Goal: Task Accomplishment & Management: Manage account settings

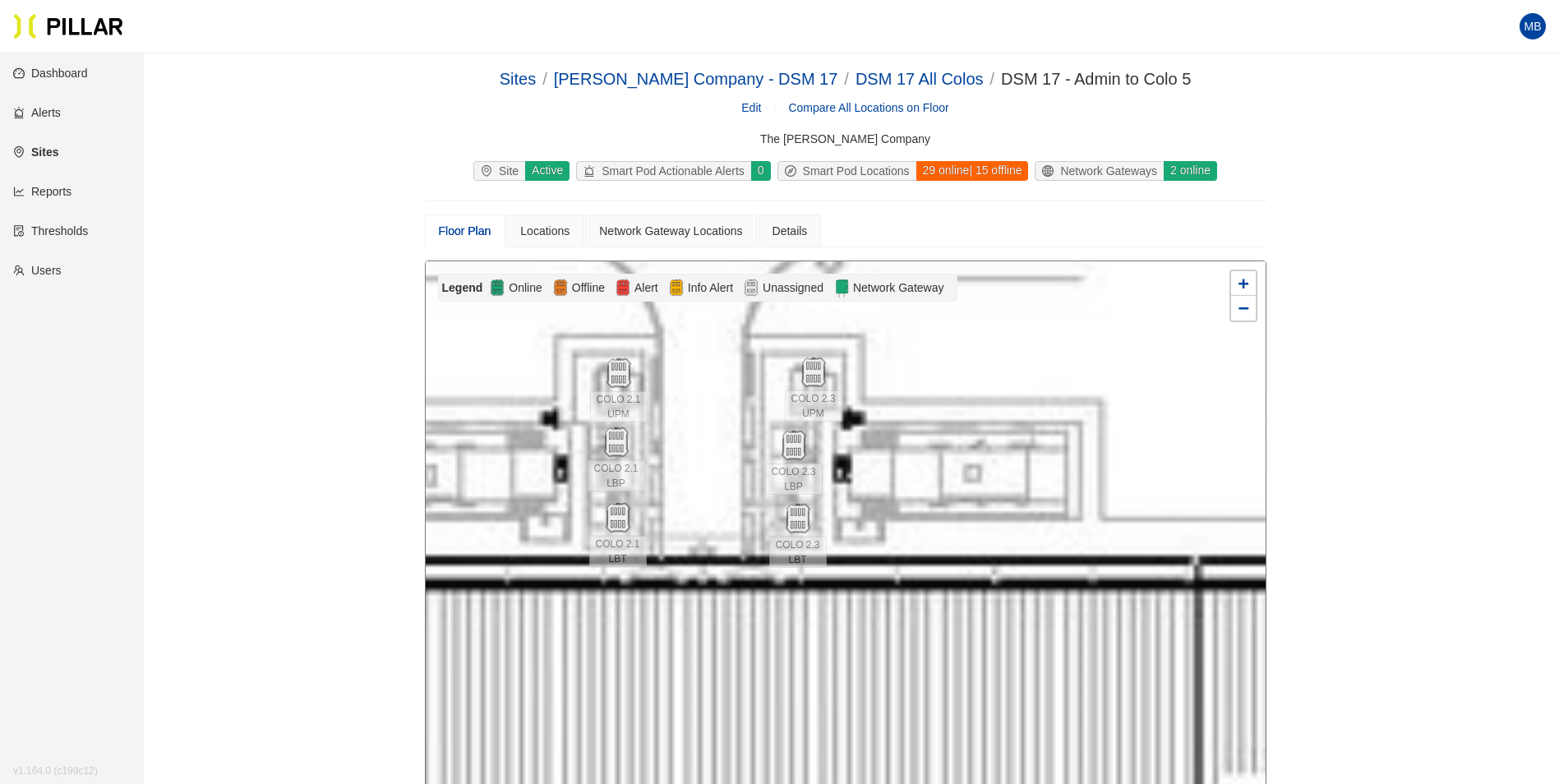
drag, startPoint x: 808, startPoint y: 459, endPoint x: 1004, endPoint y: 375, distance: 213.2
click at [1004, 375] on div at bounding box center [846, 554] width 840 height 587
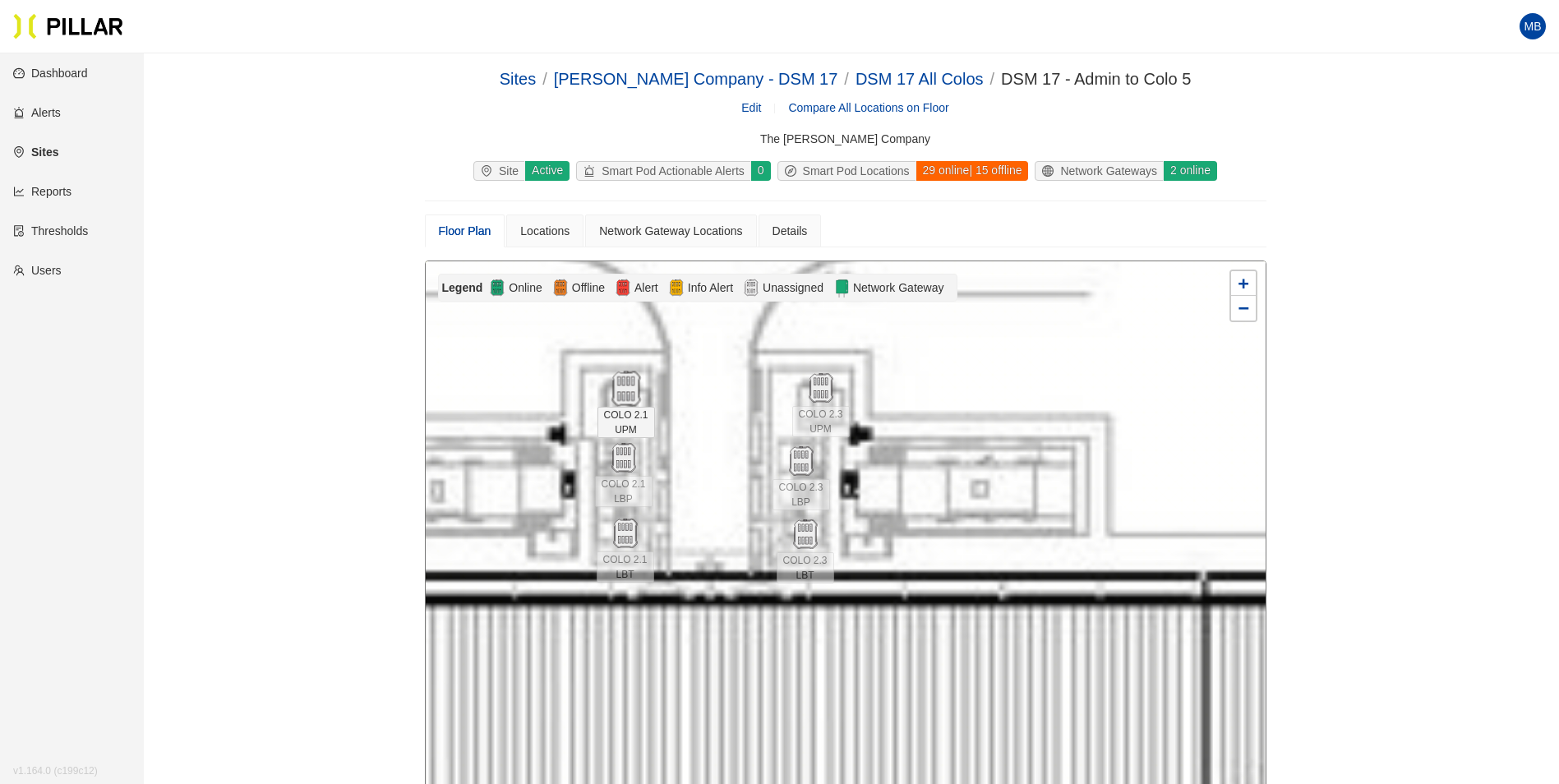
click at [624, 385] on img at bounding box center [626, 389] width 35 height 35
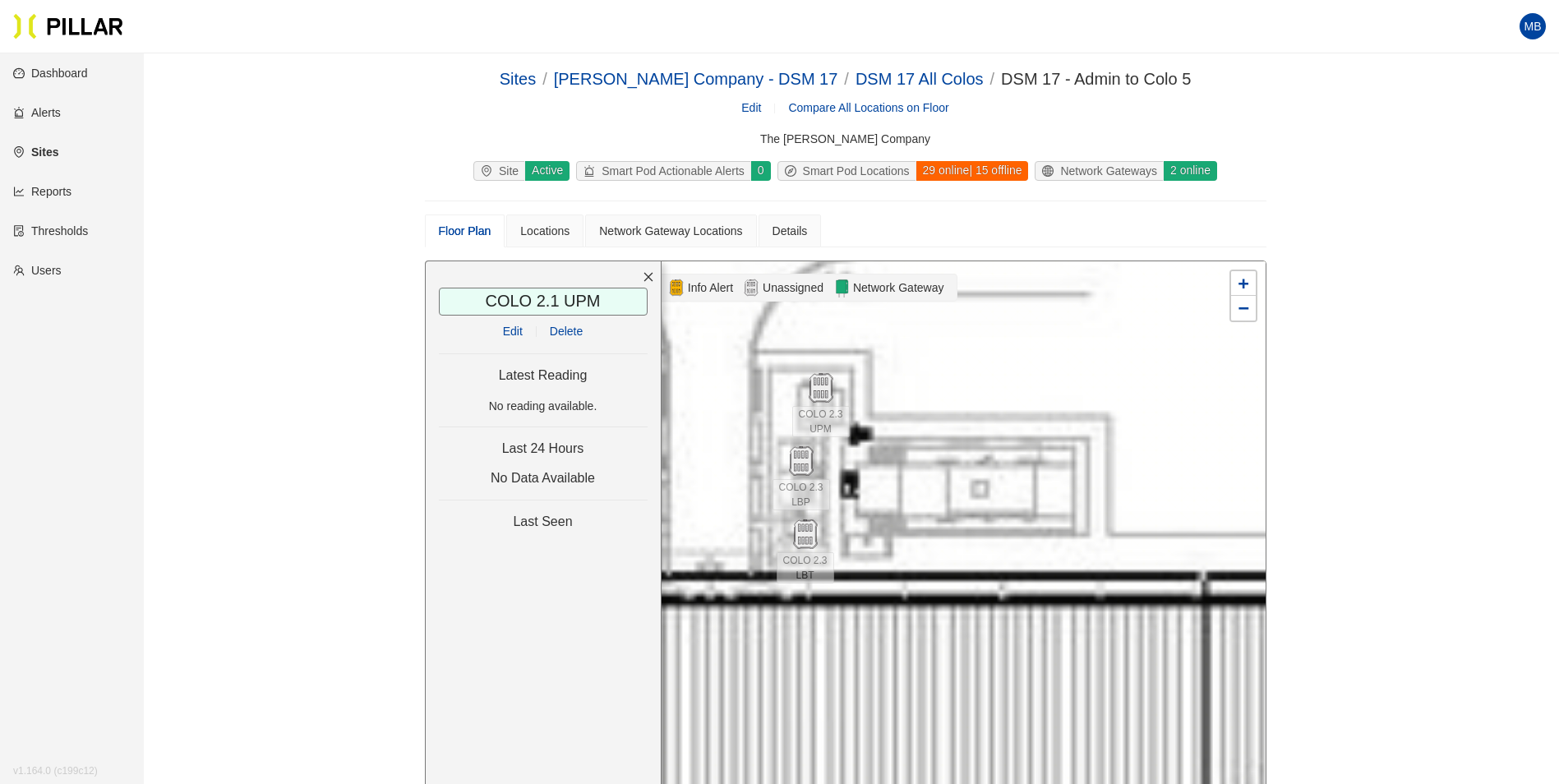
click at [516, 335] on link "Edit" at bounding box center [512, 331] width 19 height 14
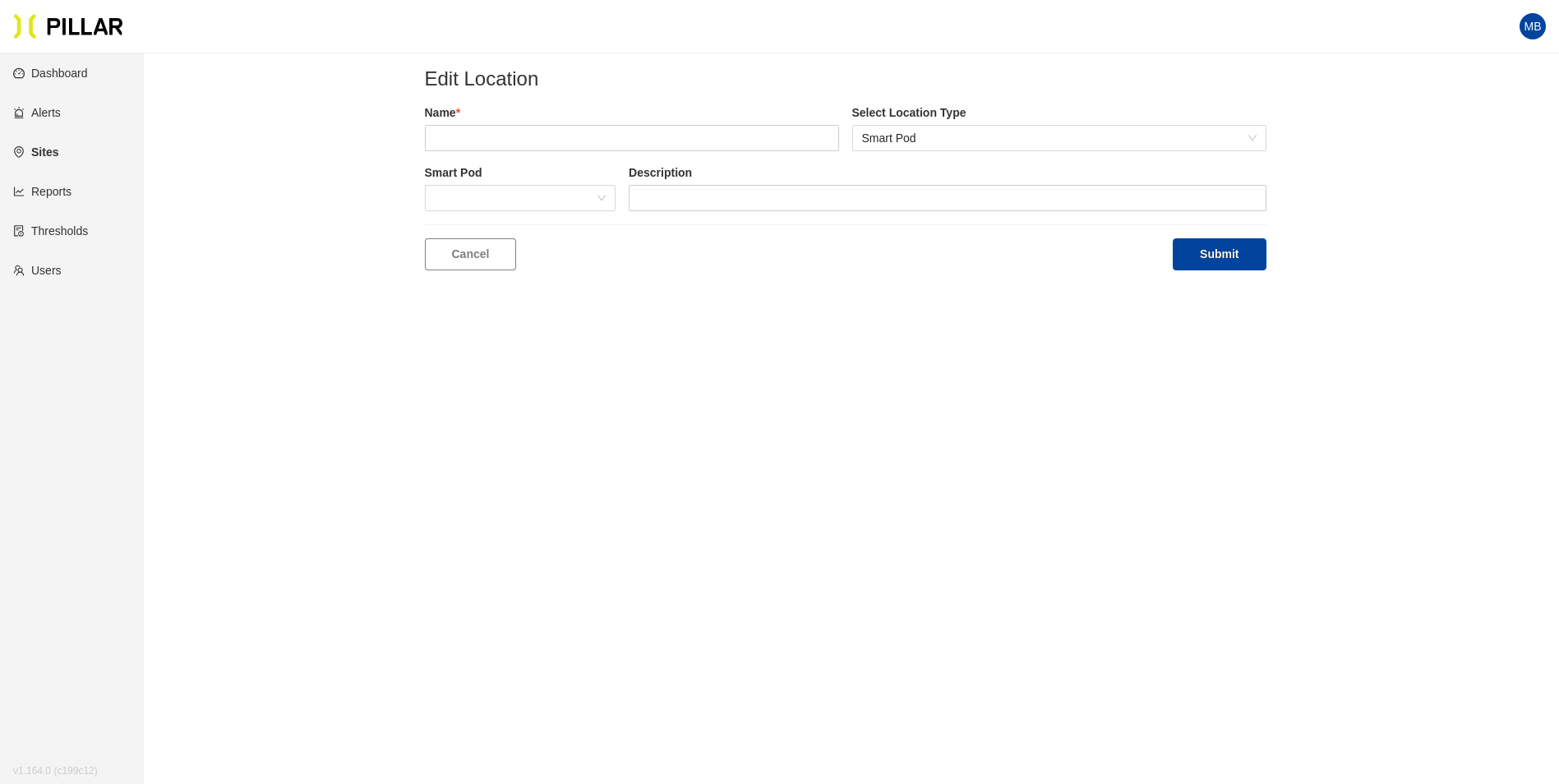
type input "COLO 2.1 UPM"
click at [527, 209] on span at bounding box center [521, 198] width 172 height 24
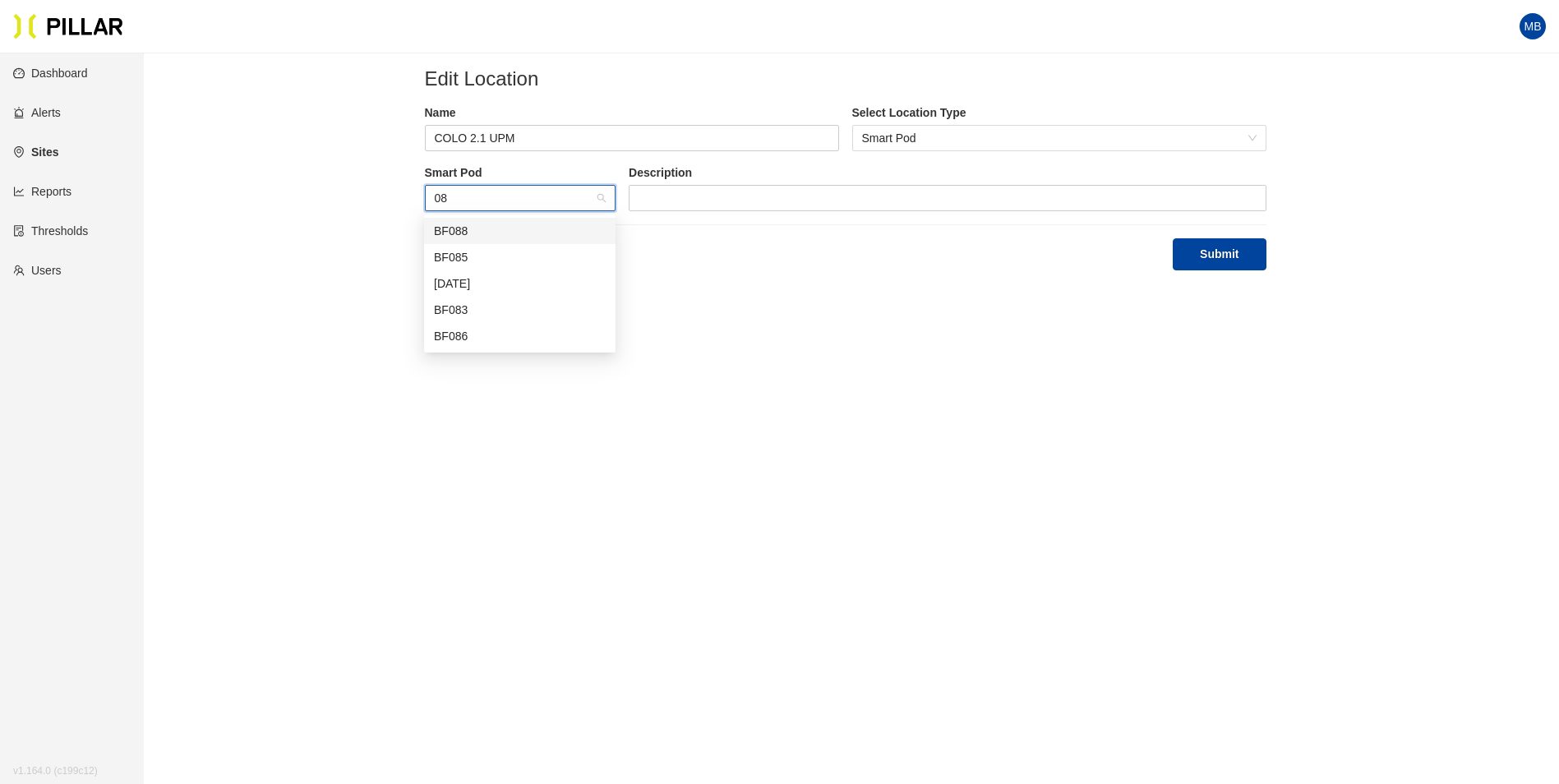
type input "085"
click at [1226, 248] on button "Submit" at bounding box center [1219, 254] width 93 height 32
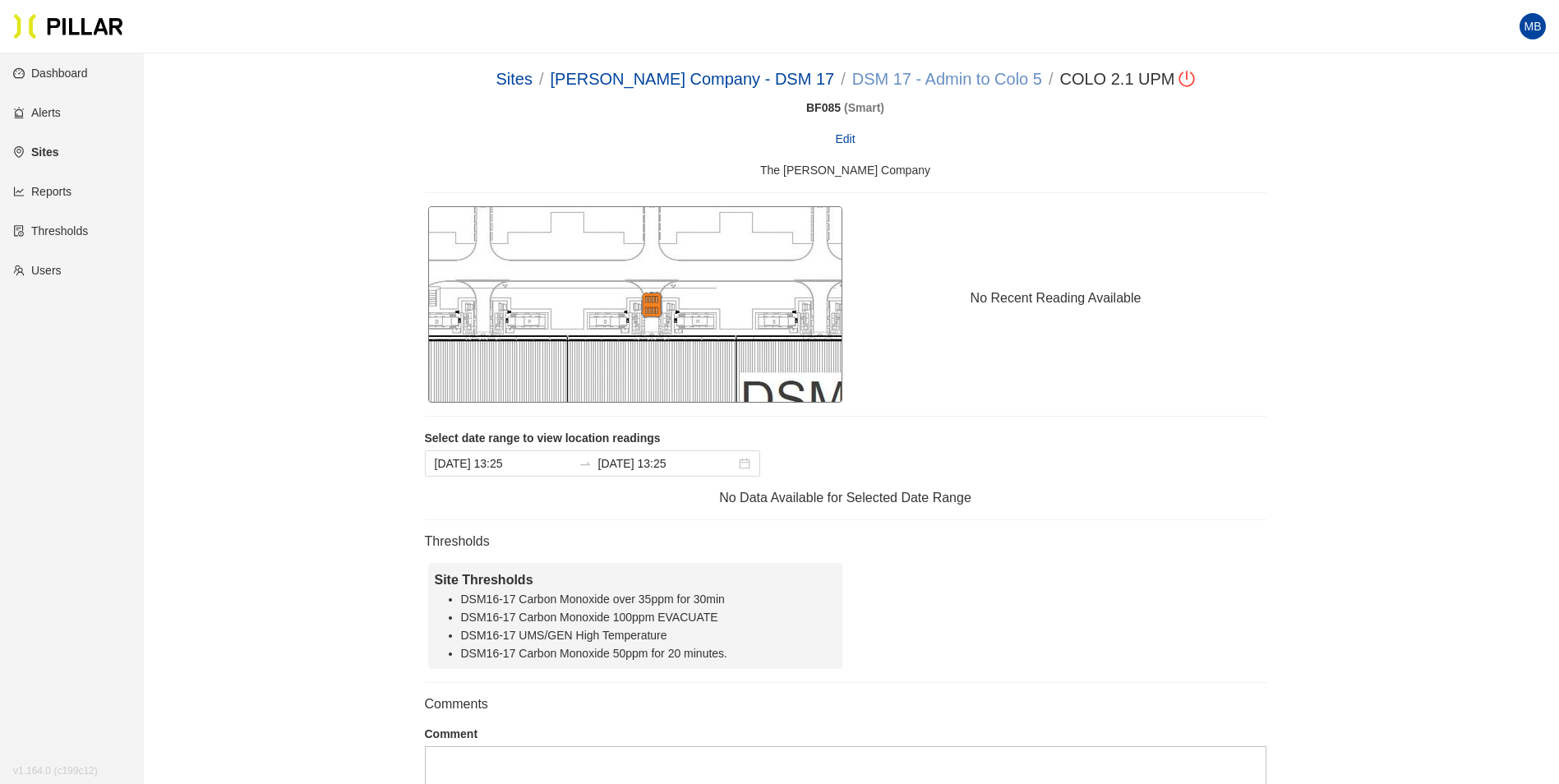
click at [962, 75] on link "DSM 17 - Admin to Colo 5" at bounding box center [947, 79] width 190 height 18
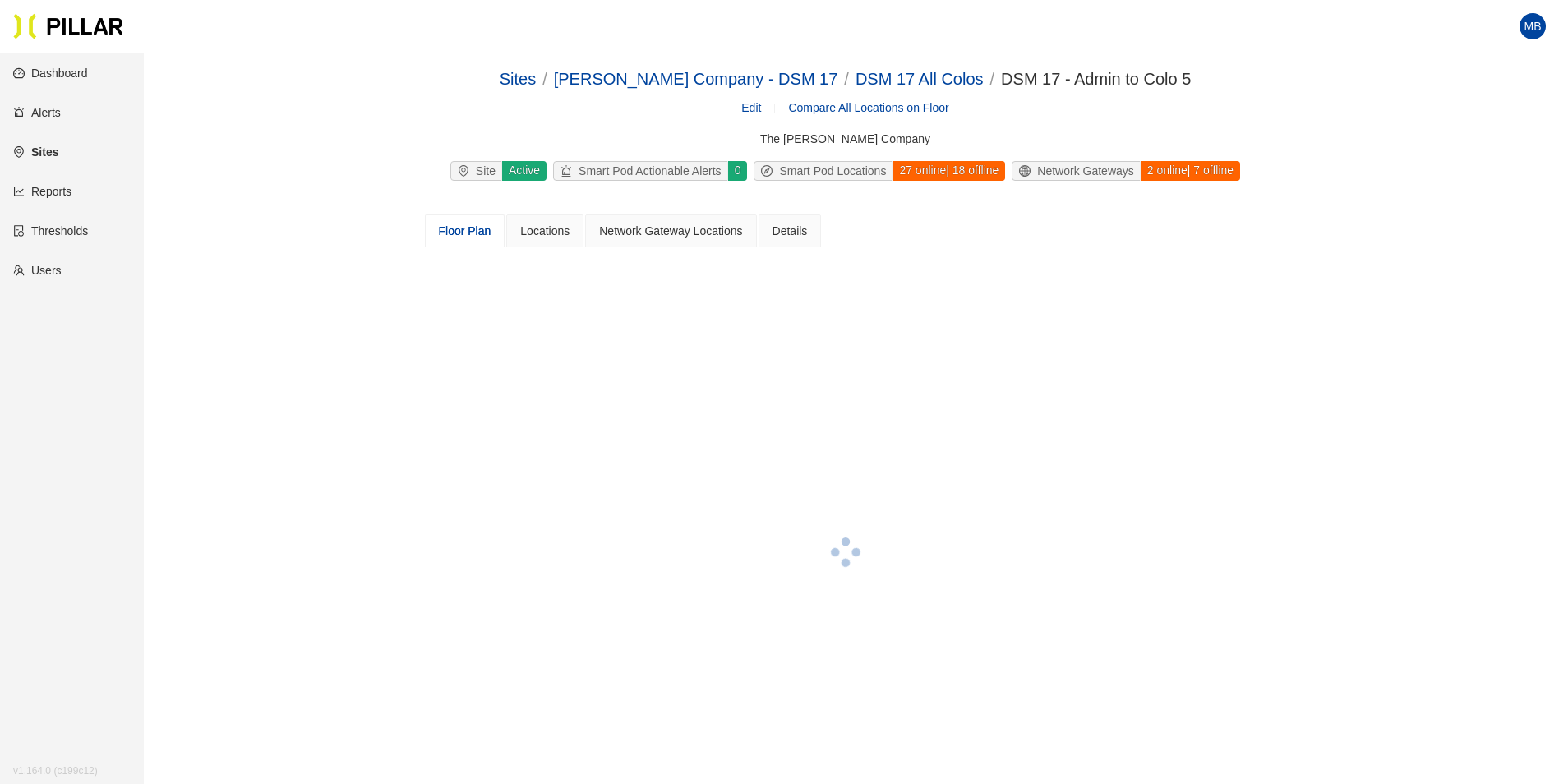
scroll to position [82, 0]
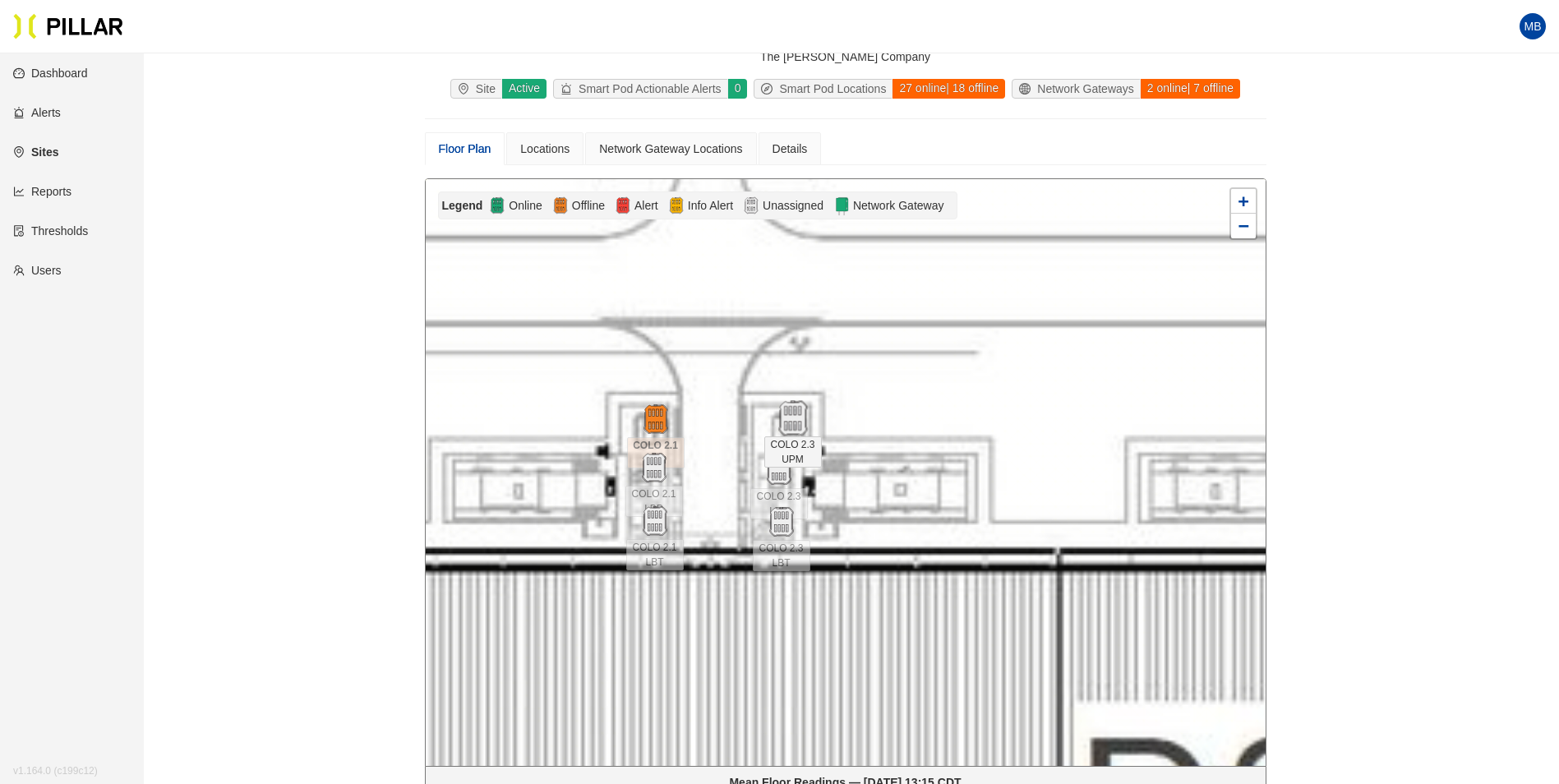
click at [799, 419] on img at bounding box center [793, 419] width 35 height 35
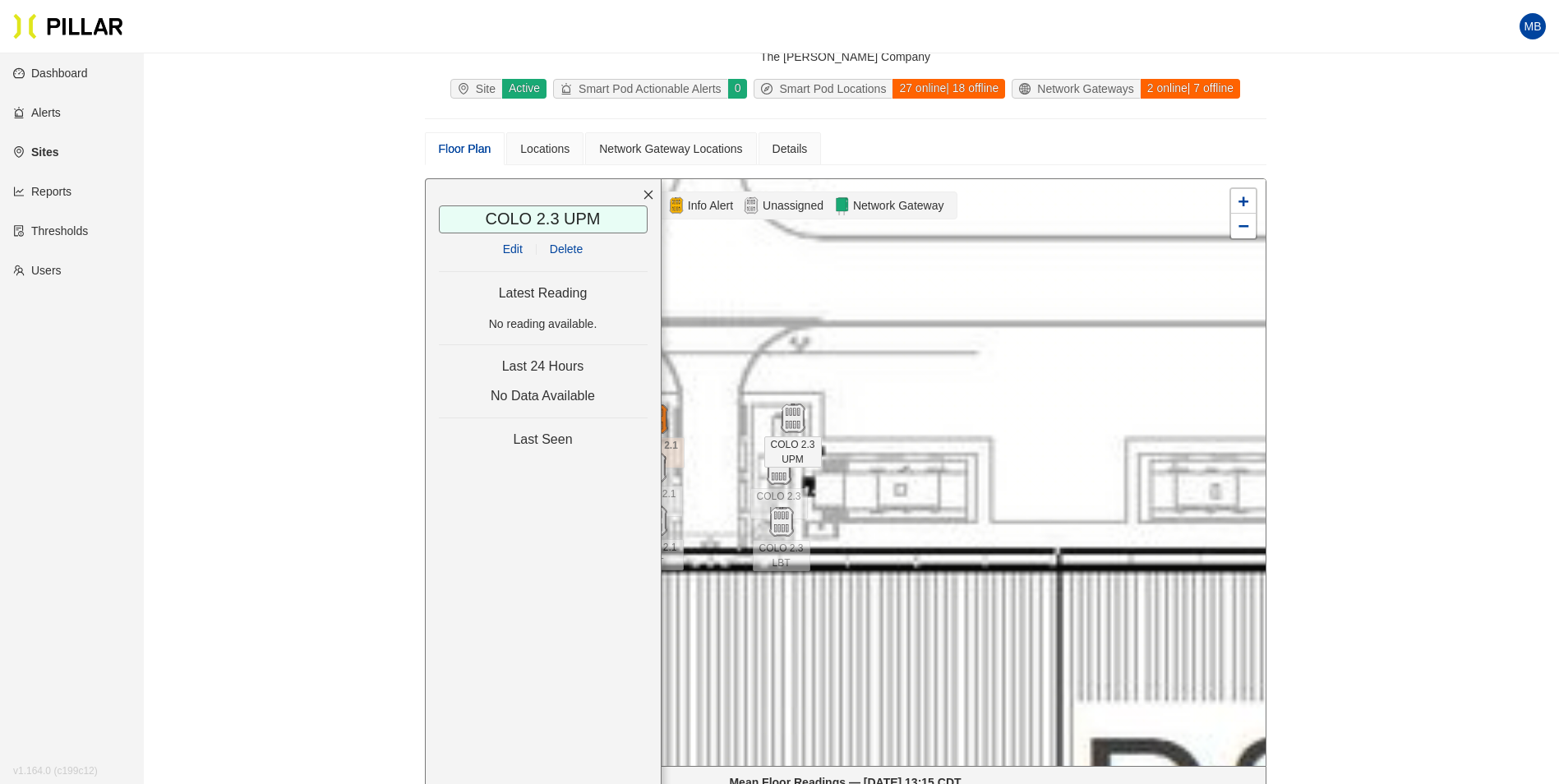
drag, startPoint x: 514, startPoint y: 249, endPoint x: 469, endPoint y: 241, distance: 45.7
click at [514, 249] on link "Edit" at bounding box center [512, 249] width 19 height 14
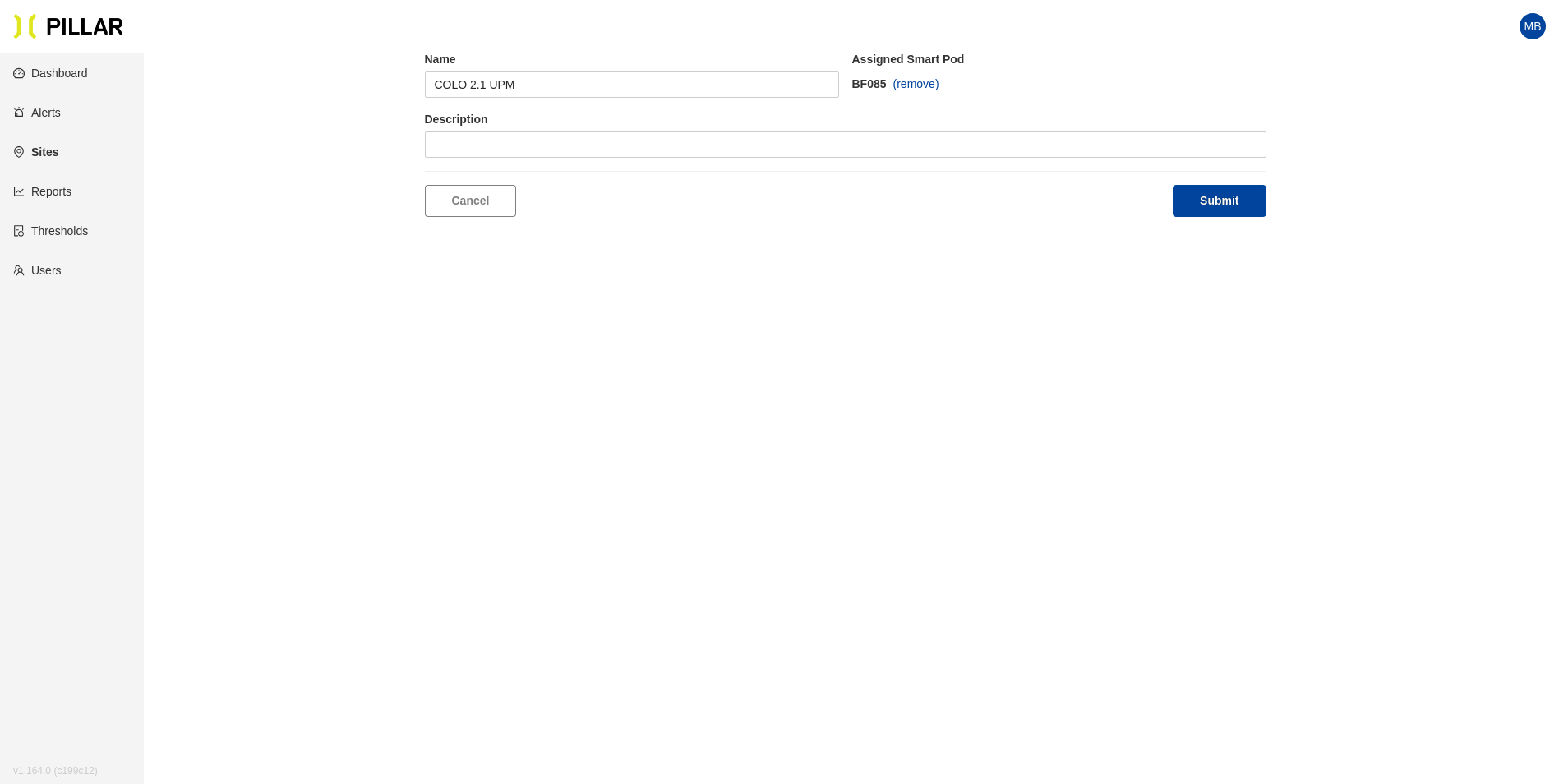
scroll to position [53, 0]
type input "COLO 2.3 UPM"
click at [523, 135] on span at bounding box center [521, 144] width 172 height 24
type input "508"
click at [519, 176] on div "[DATE]" at bounding box center [520, 177] width 172 height 18
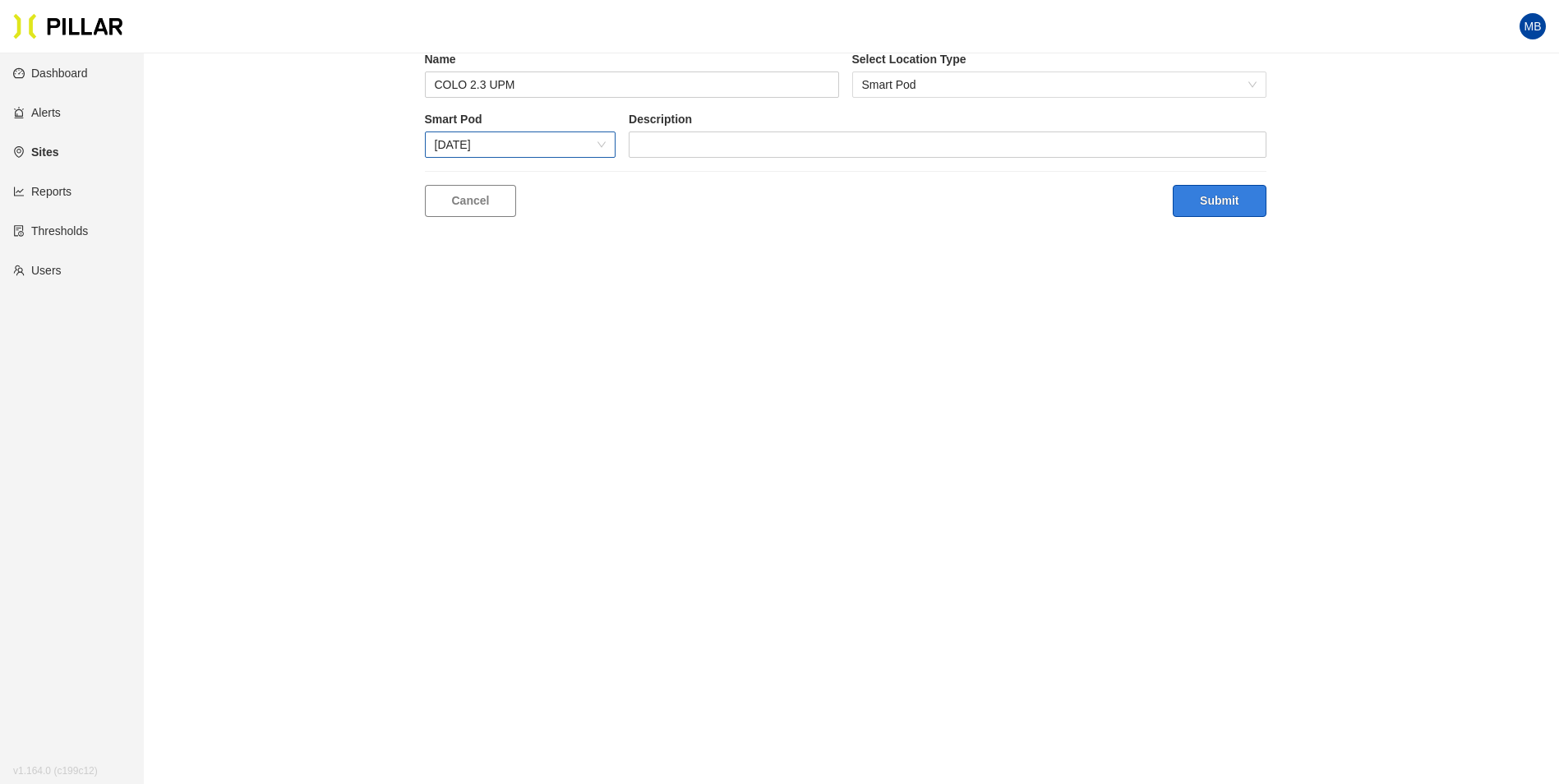
click at [1231, 202] on button "Submit" at bounding box center [1219, 201] width 93 height 32
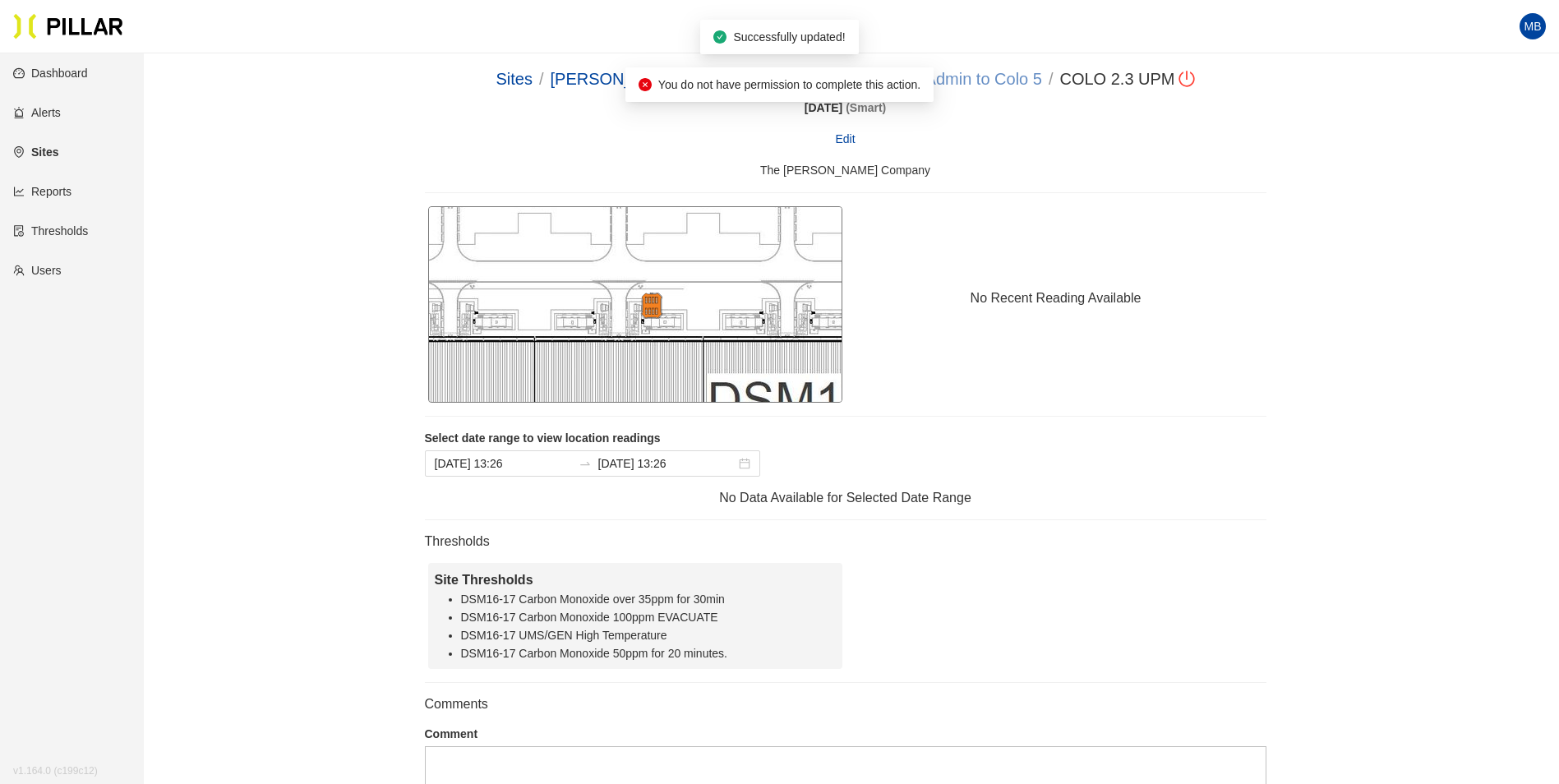
click at [970, 74] on link "DSM 17 - Admin to Colo 5" at bounding box center [947, 79] width 190 height 18
